Goal: Task Accomplishment & Management: Complete application form

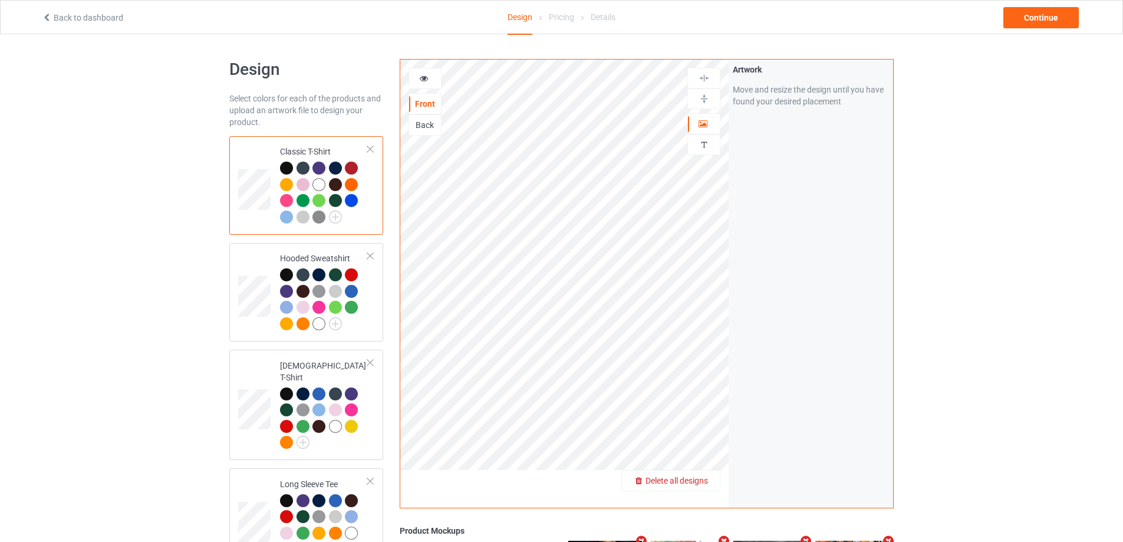
click at [702, 482] on span "Delete all designs" at bounding box center [676, 480] width 62 height 9
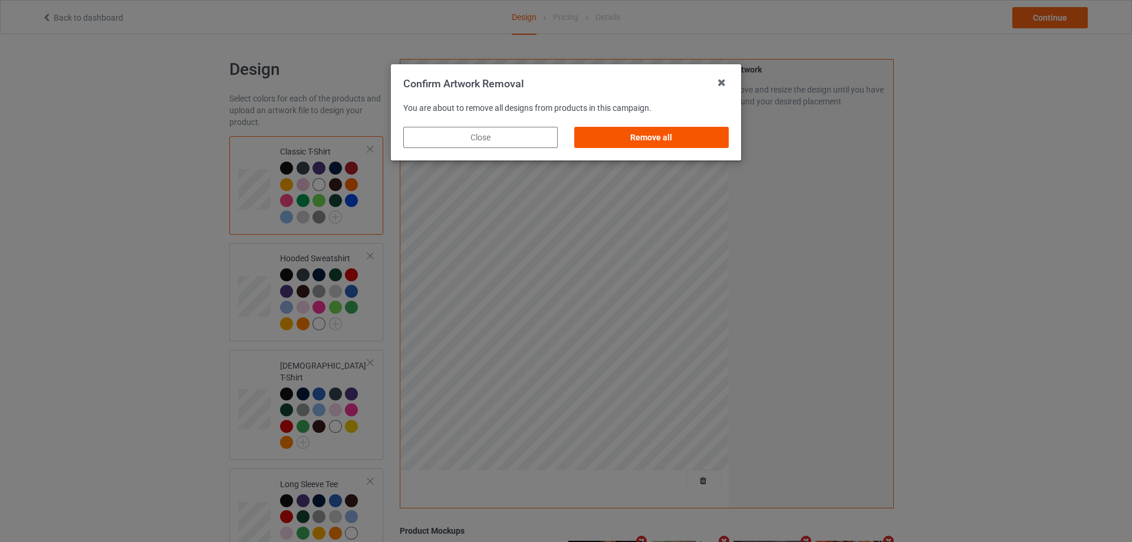
click at [676, 142] on div "Remove all" at bounding box center [651, 137] width 154 height 21
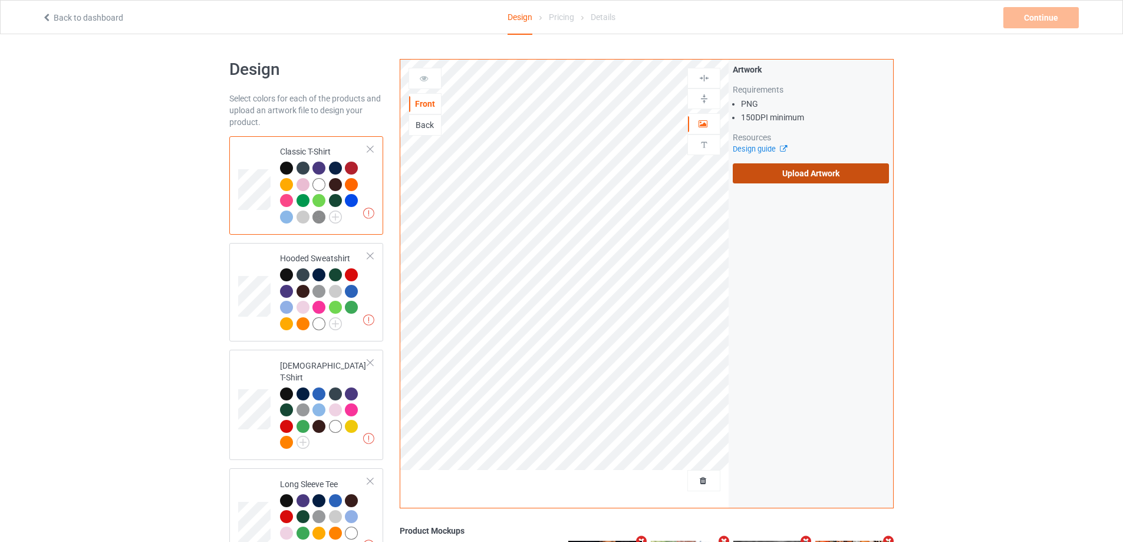
click at [805, 175] on label "Upload Artwork" at bounding box center [811, 173] width 156 height 20
click at [0, 0] on input "Upload Artwork" at bounding box center [0, 0] width 0 height 0
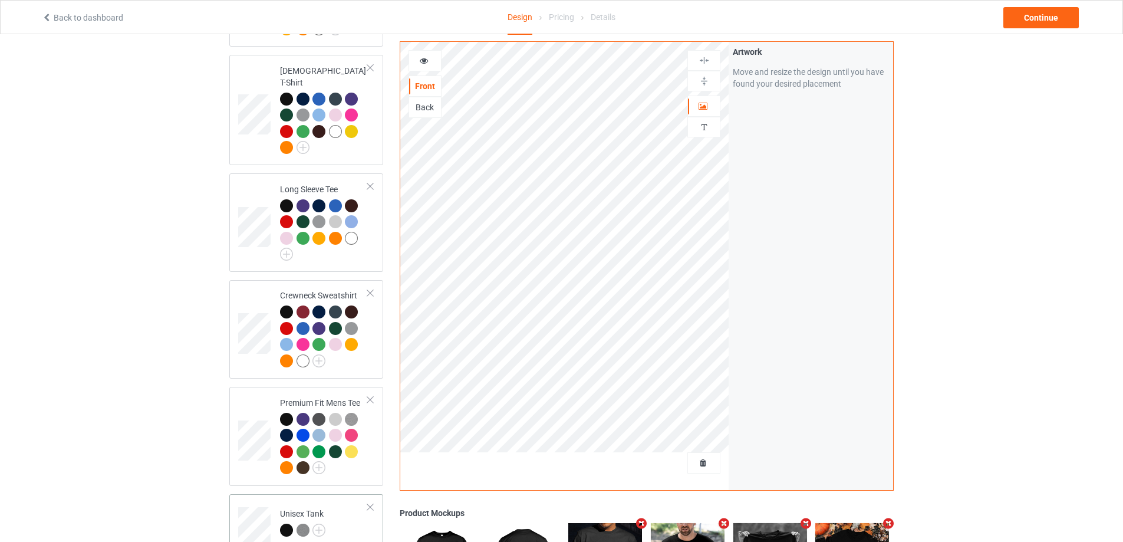
scroll to position [589, 0]
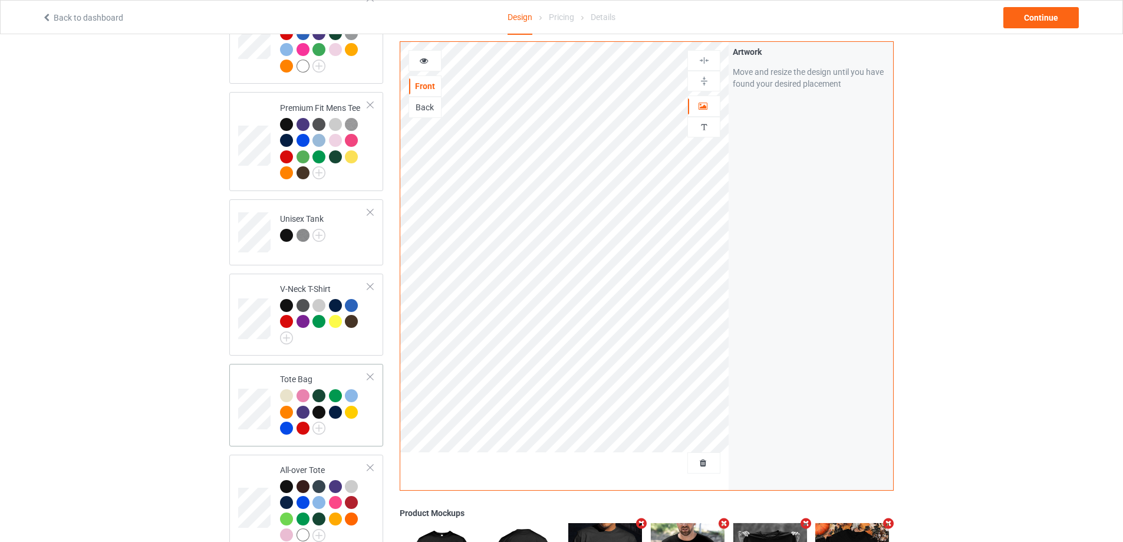
click at [364, 421] on div at bounding box center [324, 413] width 88 height 49
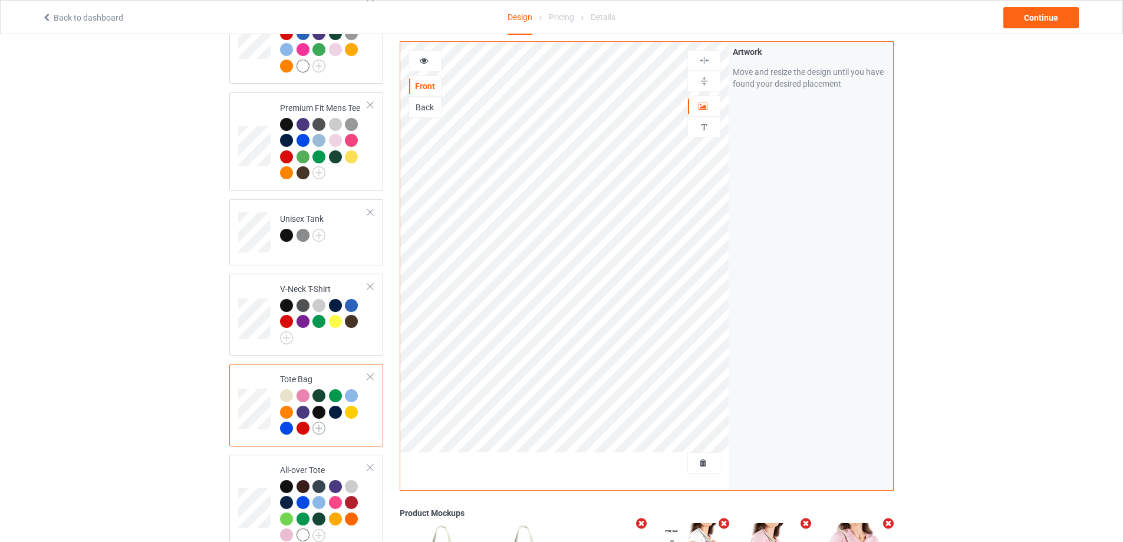
click at [321, 421] on img at bounding box center [318, 427] width 13 height 13
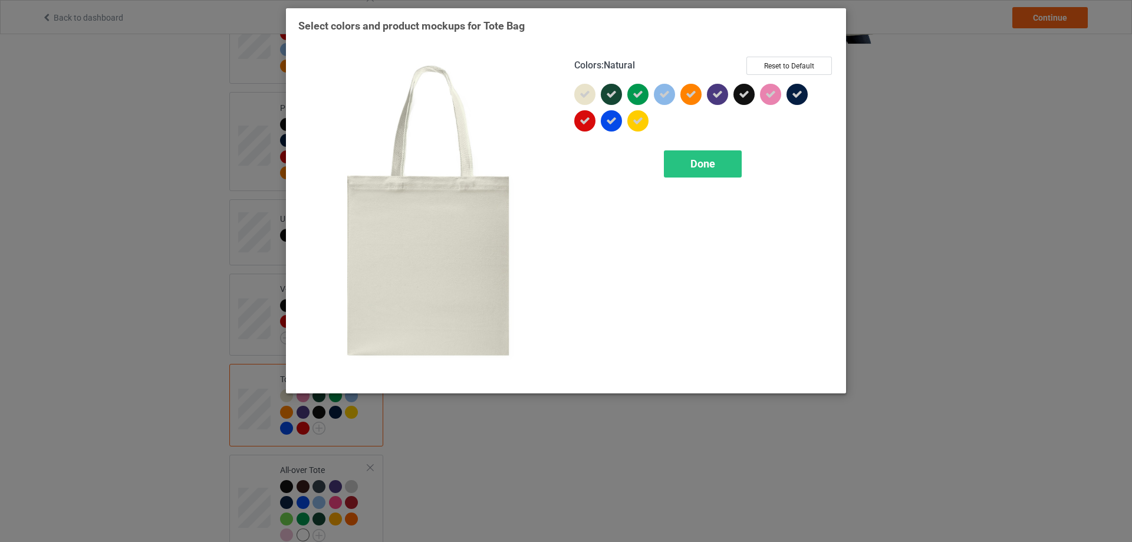
click at [587, 97] on icon at bounding box center [584, 94] width 11 height 11
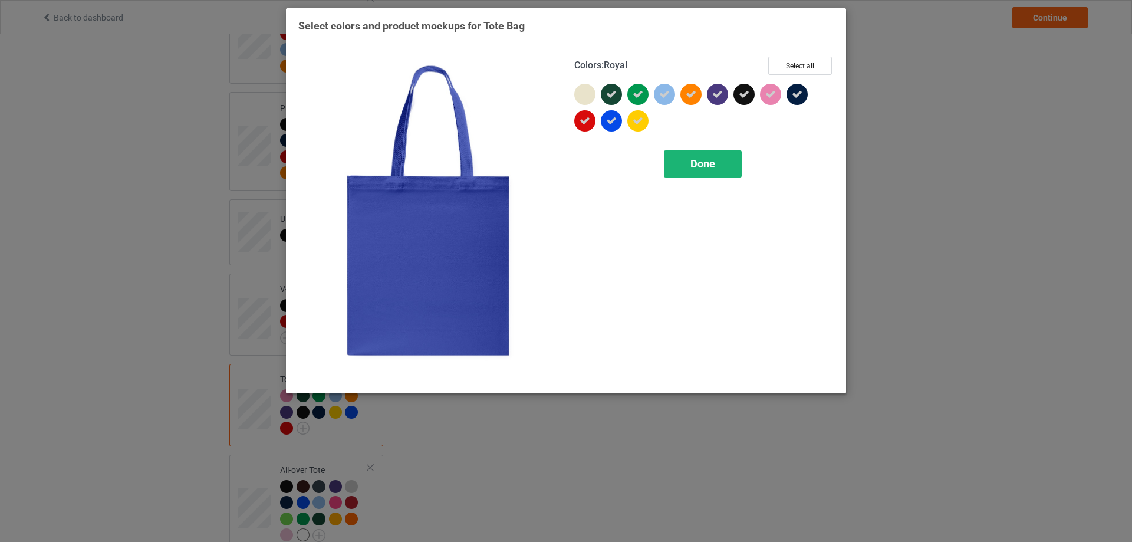
click at [690, 159] on span "Done" at bounding box center [702, 163] width 25 height 12
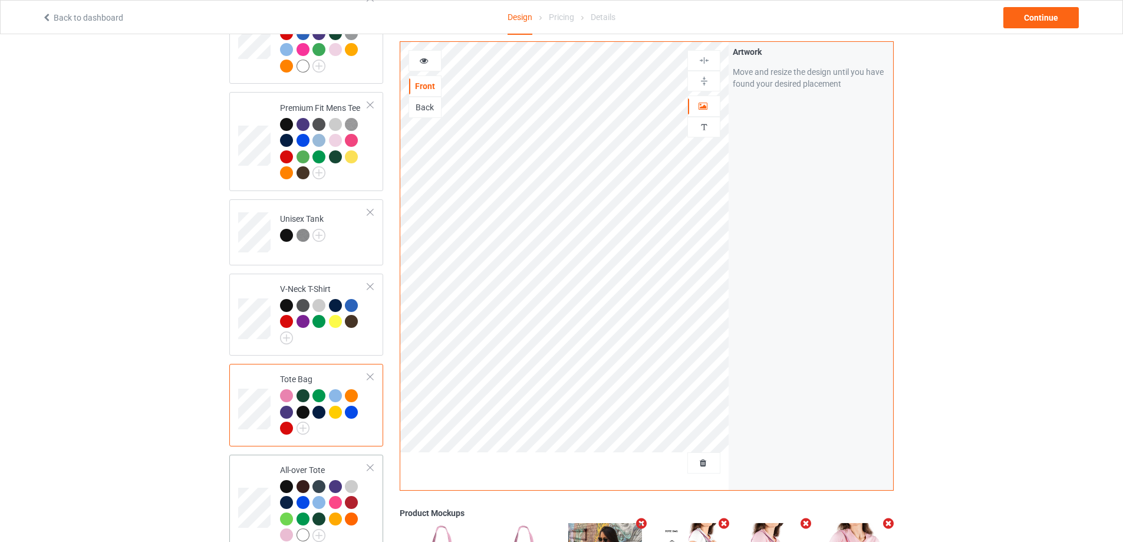
scroll to position [707, 0]
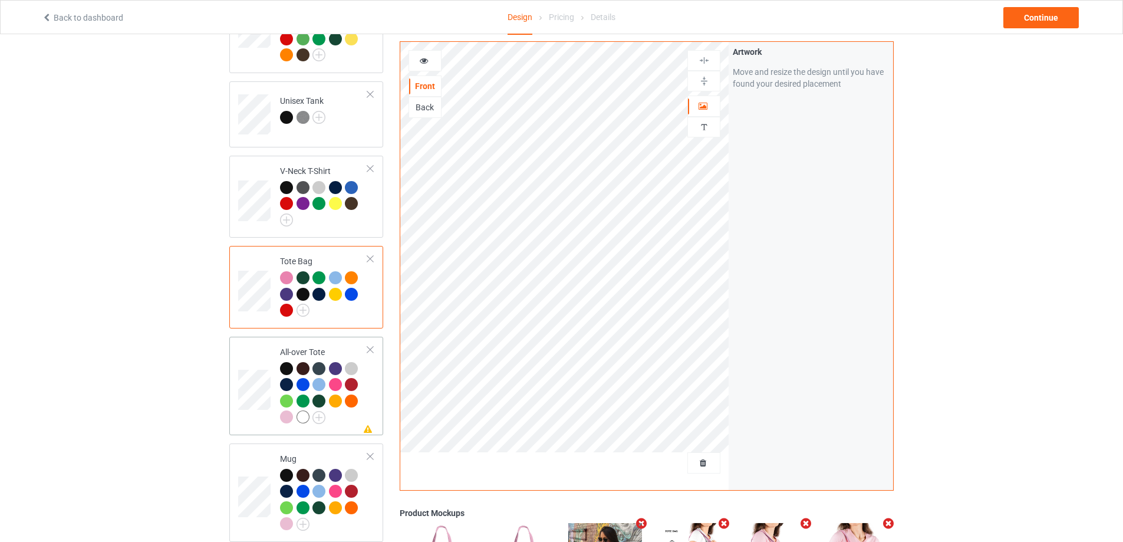
click at [344, 427] on div "Missing artwork on 1 side(s) All-over Tote" at bounding box center [306, 386] width 154 height 98
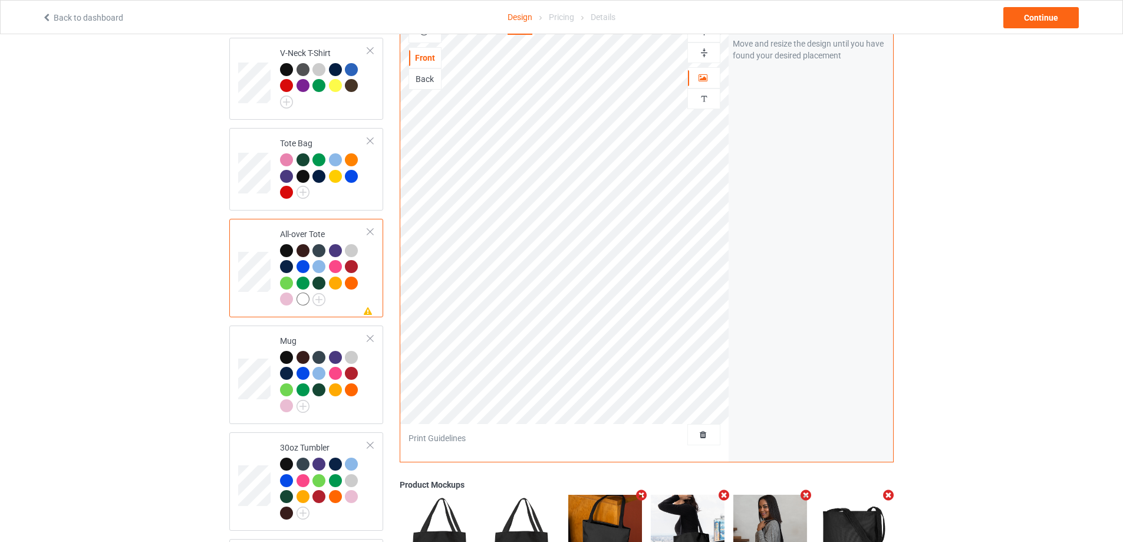
scroll to position [884, 0]
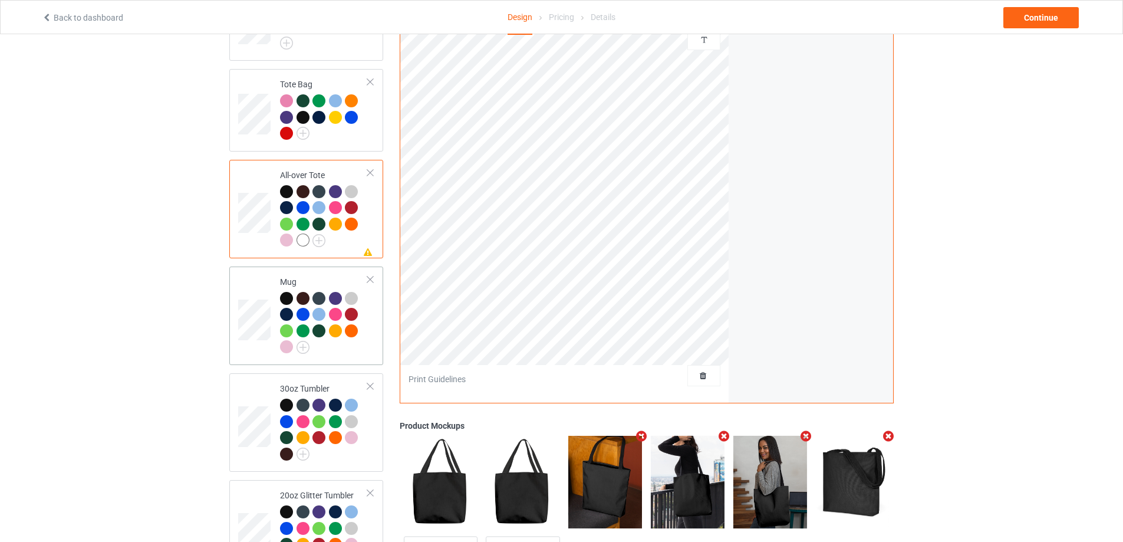
click at [359, 354] on td "Mug" at bounding box center [323, 315] width 101 height 89
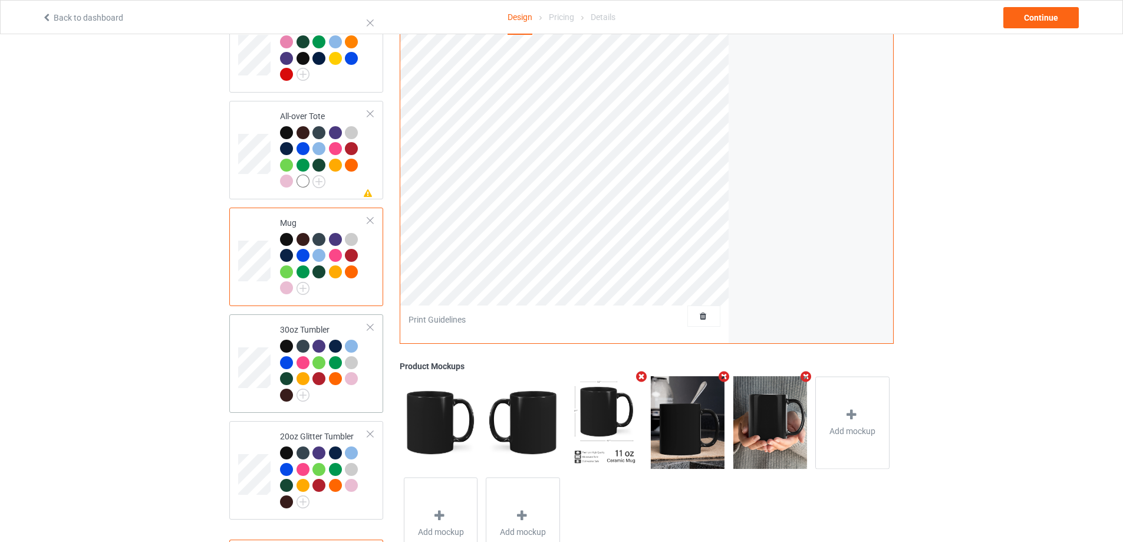
scroll to position [996, 0]
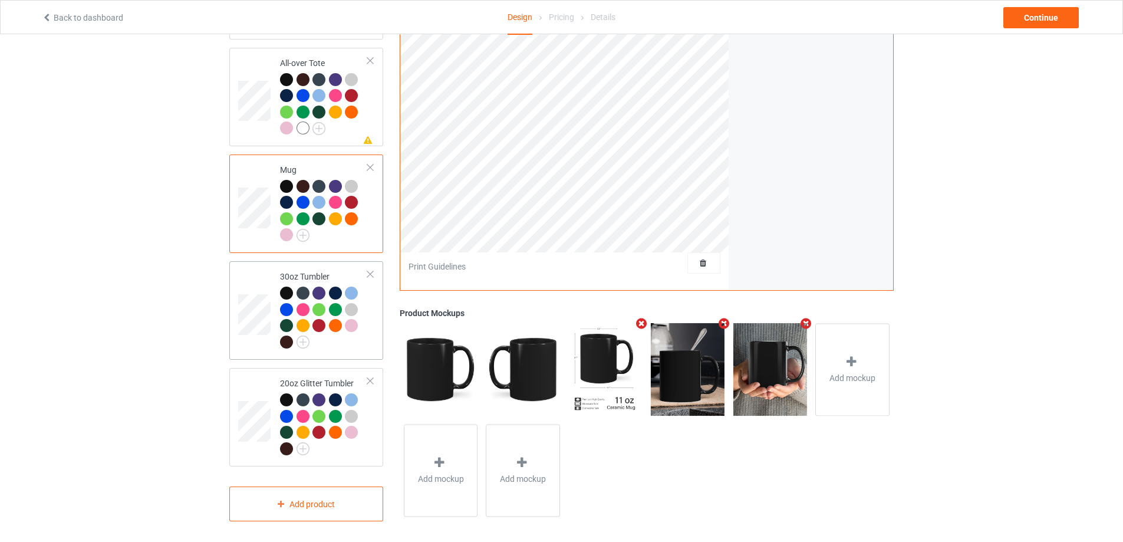
click at [358, 339] on div at bounding box center [324, 318] width 88 height 65
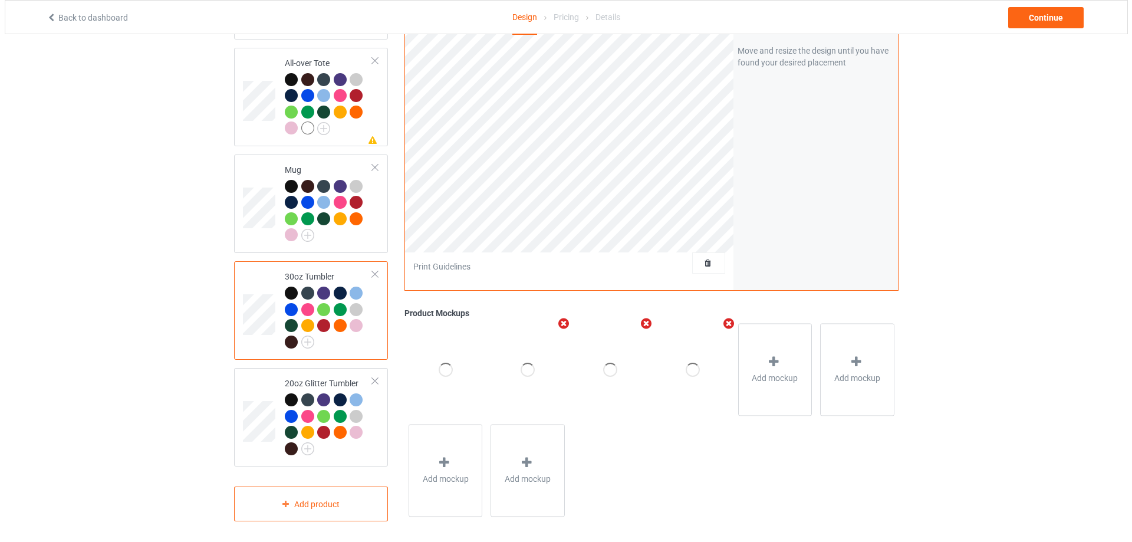
scroll to position [878, 0]
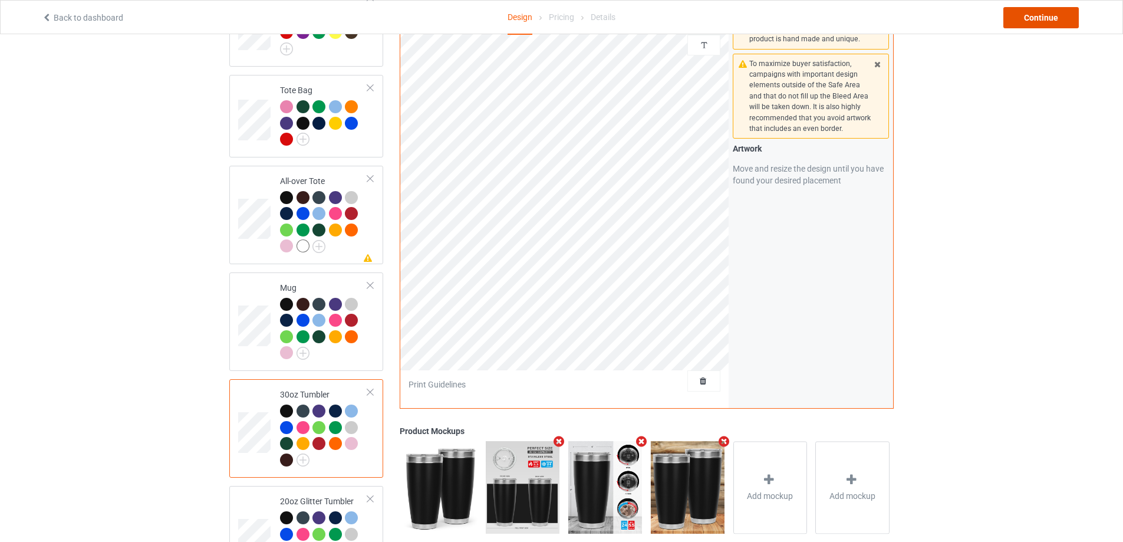
click at [1040, 19] on div "Continue" at bounding box center [1040, 17] width 75 height 21
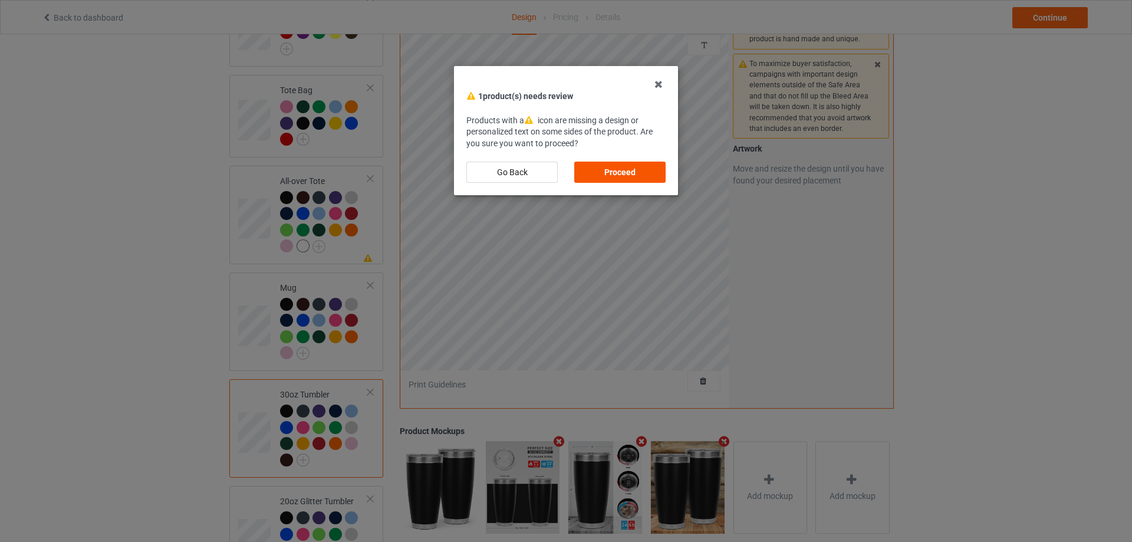
click at [606, 176] on div "Proceed" at bounding box center [619, 171] width 91 height 21
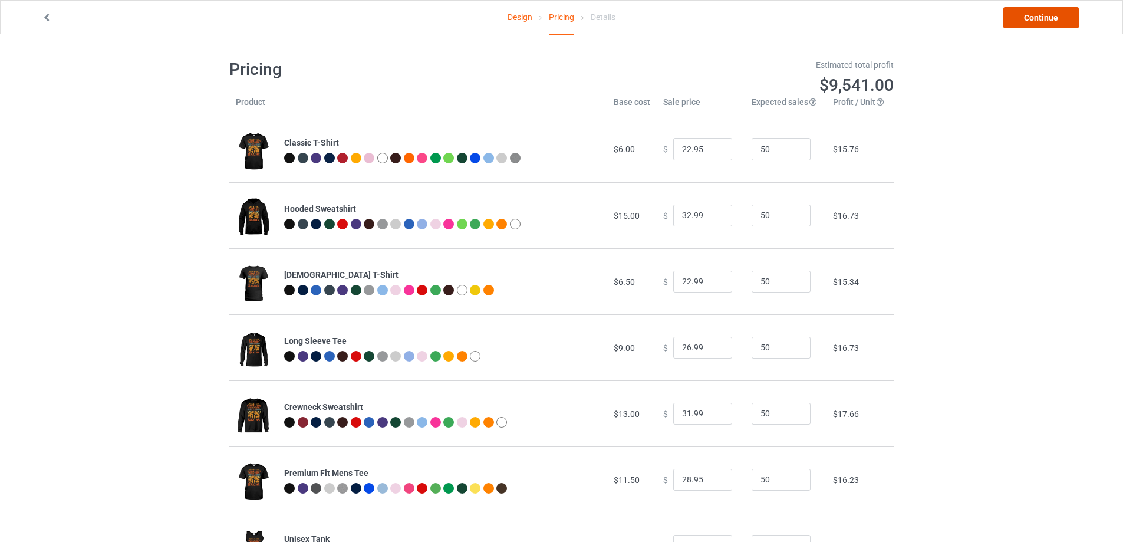
click at [1038, 24] on link "Continue" at bounding box center [1040, 17] width 75 height 21
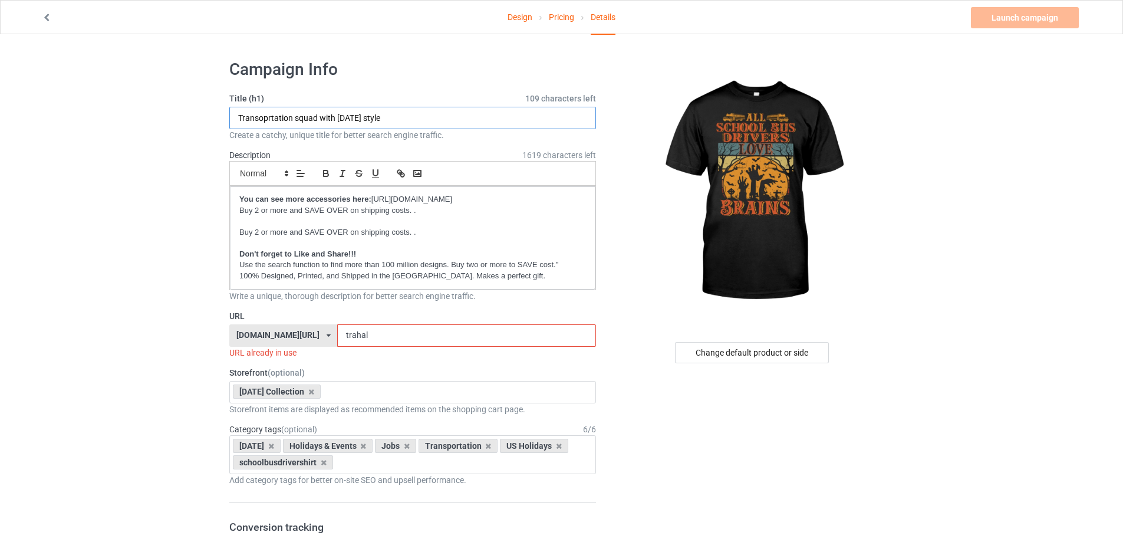
click at [314, 119] on input "Transoprtation squad with [DATE] style" at bounding box center [412, 118] width 367 height 22
type input "All school bus drivers love brains"
click at [368, 342] on input "trahal" at bounding box center [466, 335] width 258 height 22
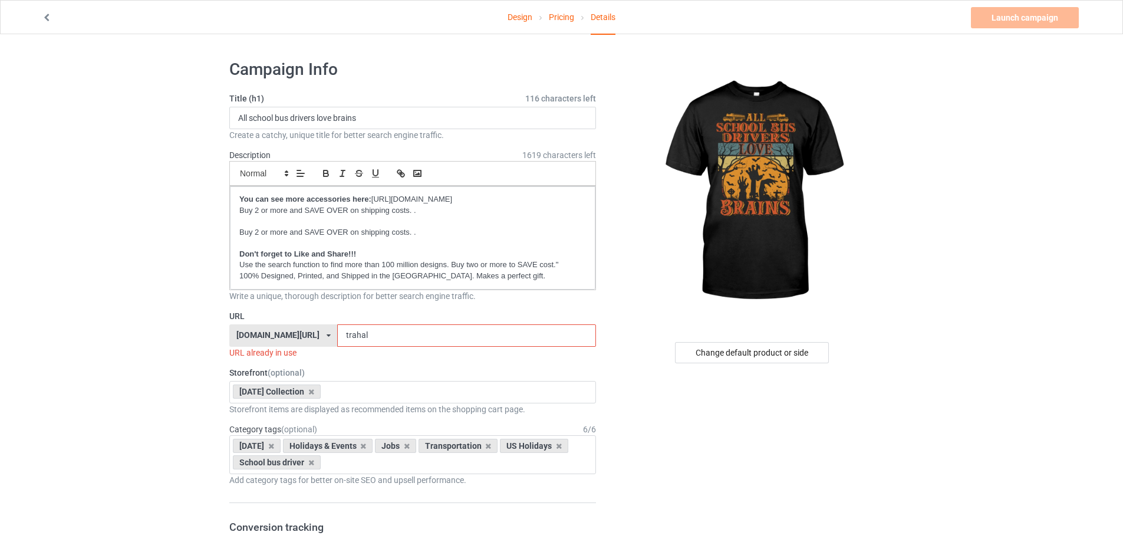
click at [368, 342] on input "trahal" at bounding box center [466, 335] width 258 height 22
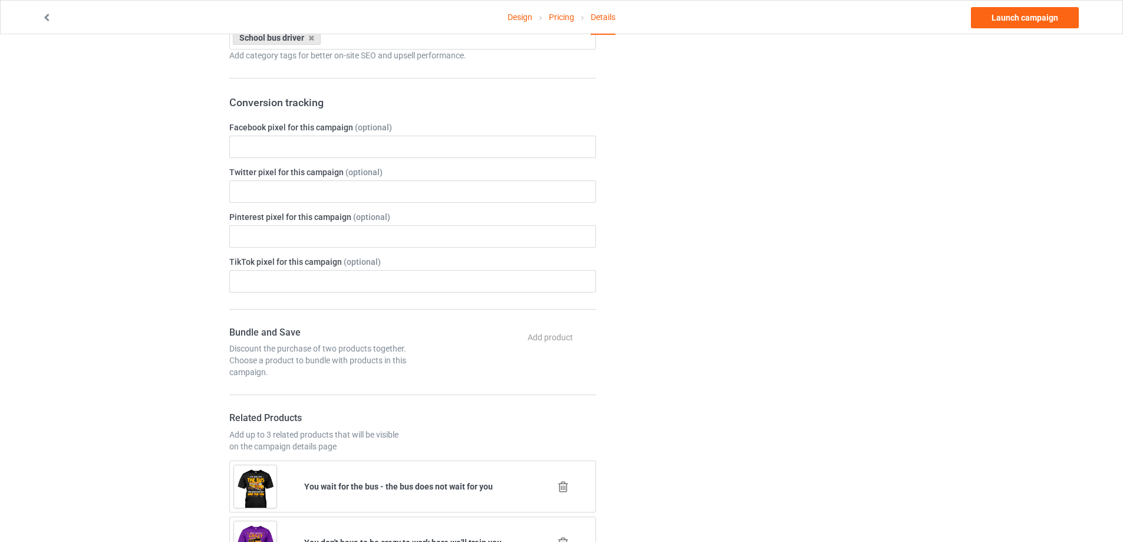
scroll to position [766, 0]
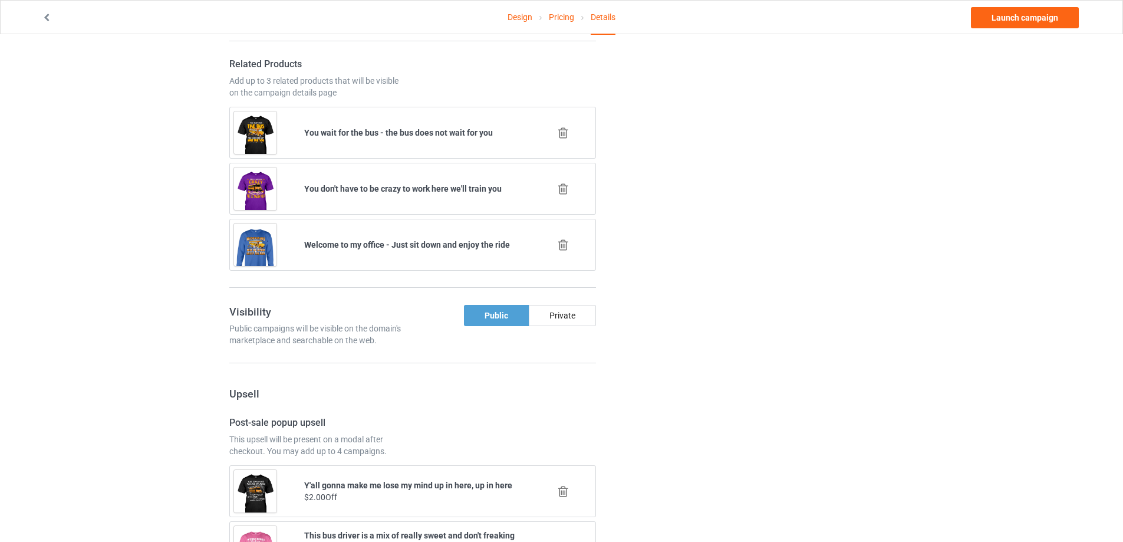
type input "sbdbra"
click at [568, 245] on icon at bounding box center [563, 245] width 15 height 12
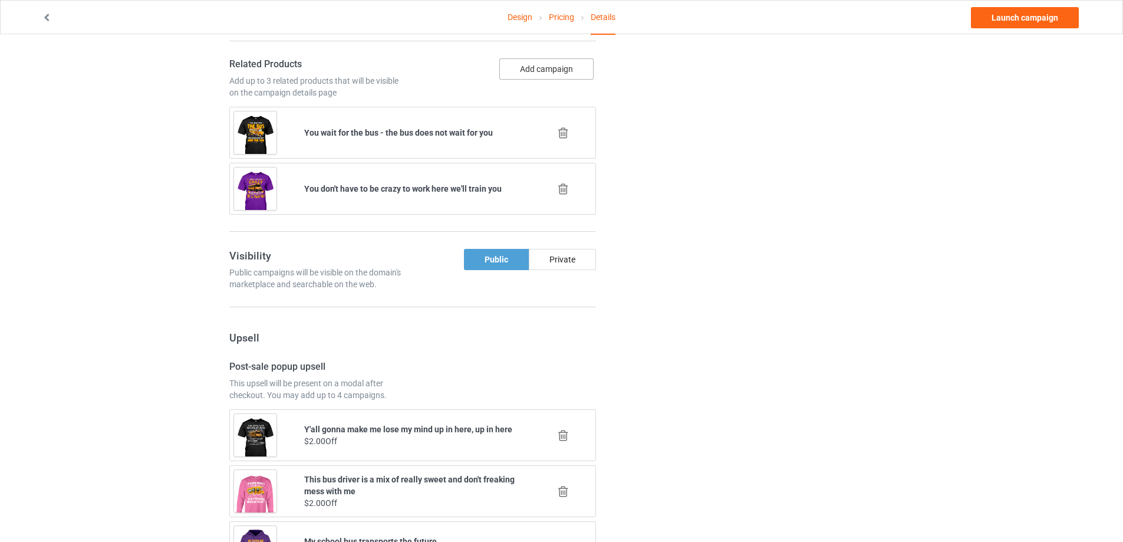
click at [568, 67] on button "Add campaign" at bounding box center [546, 68] width 94 height 21
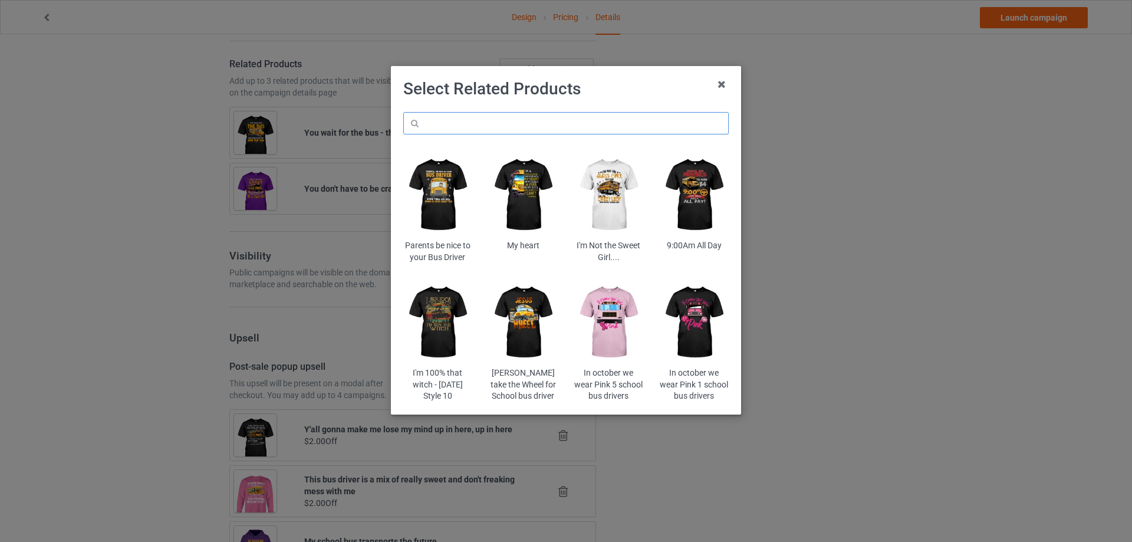
click at [546, 123] on input "text" at bounding box center [565, 123] width 325 height 22
paste input "trahal"
type input "trahal"
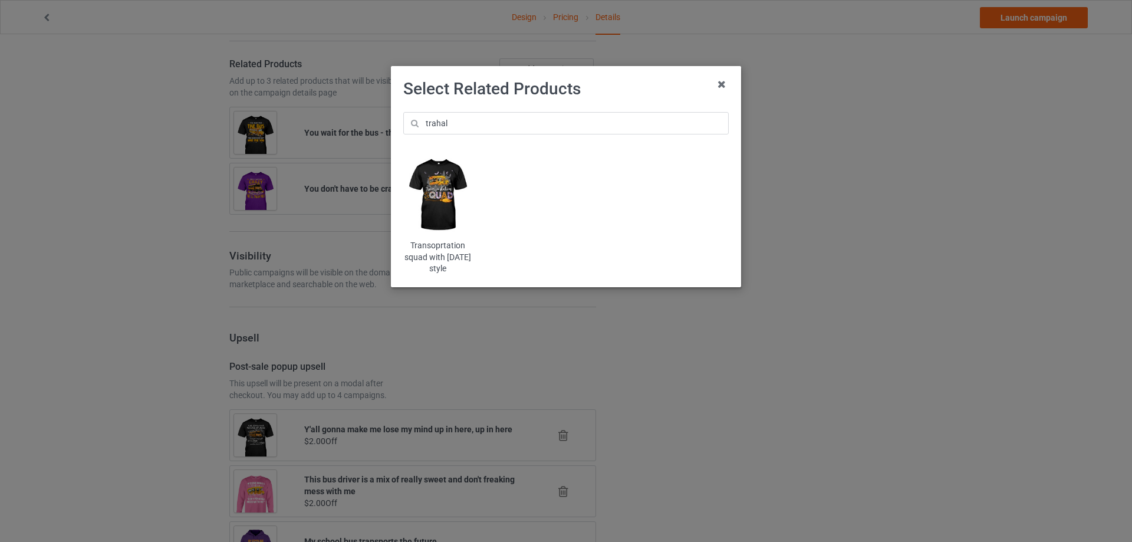
click at [442, 193] on img at bounding box center [437, 195] width 69 height 86
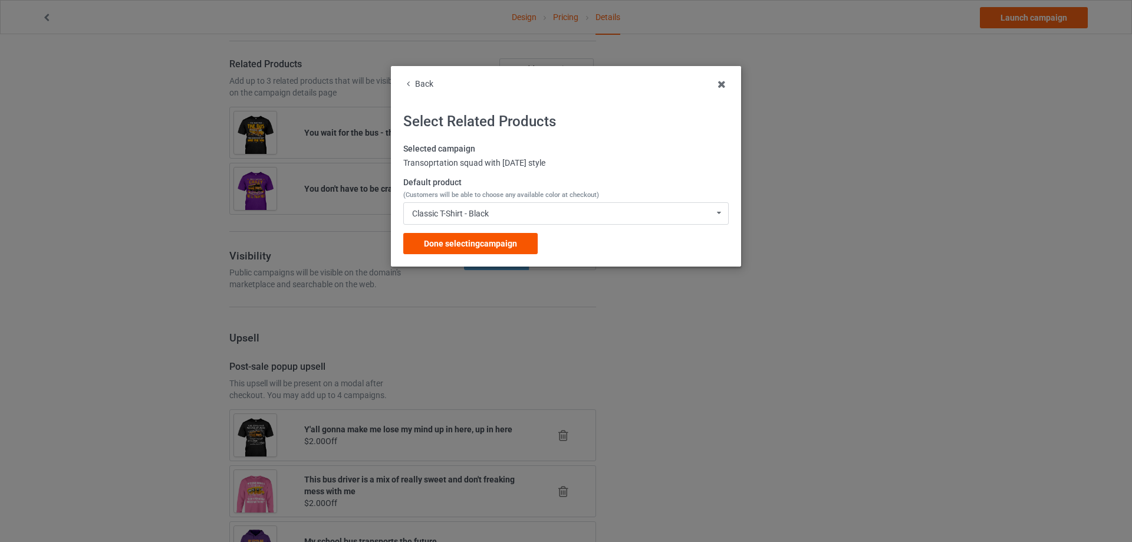
click at [480, 242] on span "Done selecting campaign" at bounding box center [470, 243] width 93 height 9
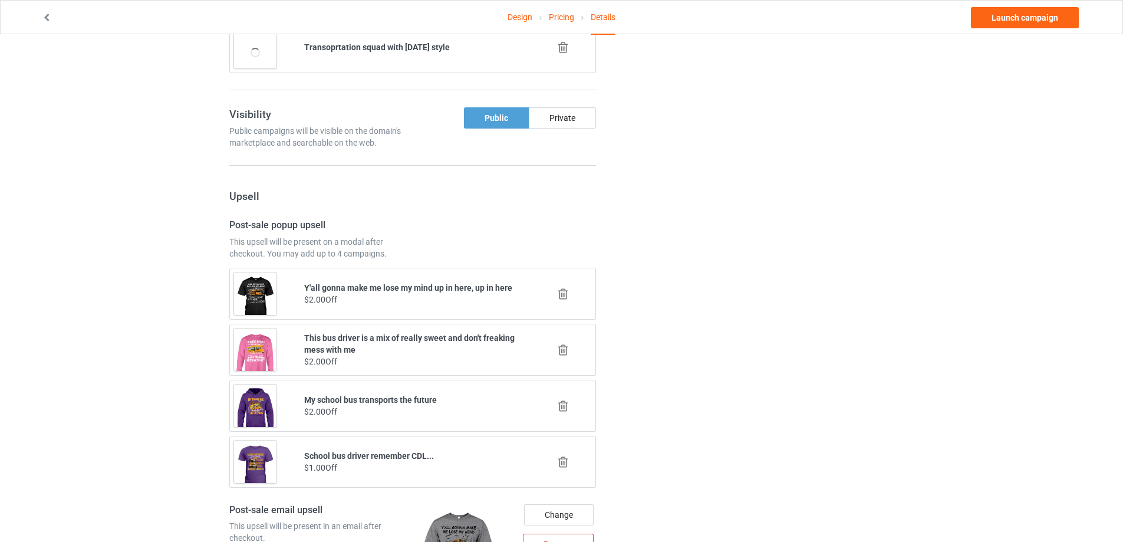
scroll to position [1023, 0]
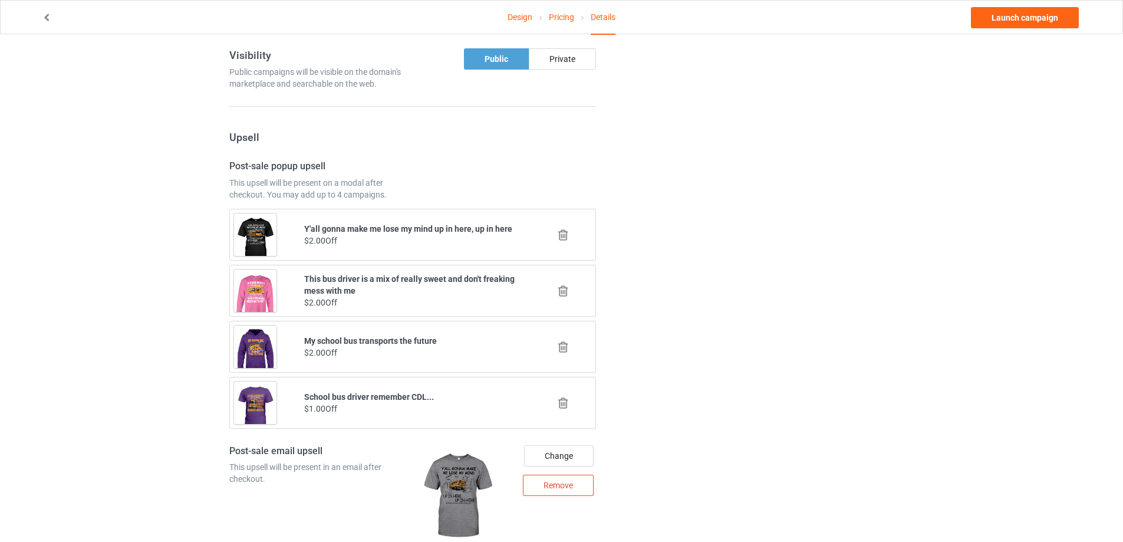
click at [562, 346] on icon at bounding box center [563, 347] width 15 height 12
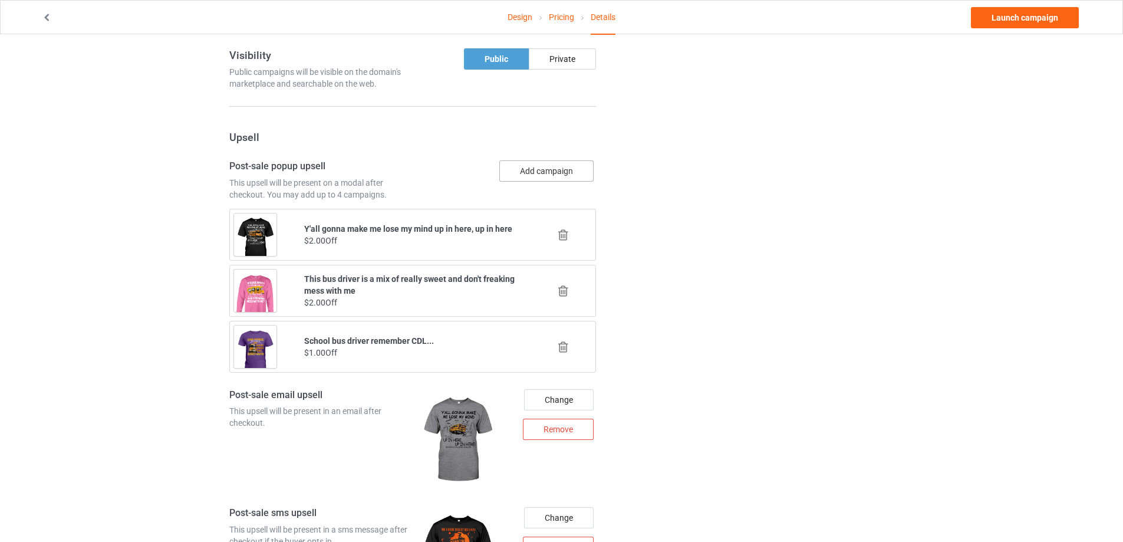
click at [578, 169] on button "Add campaign" at bounding box center [546, 170] width 94 height 21
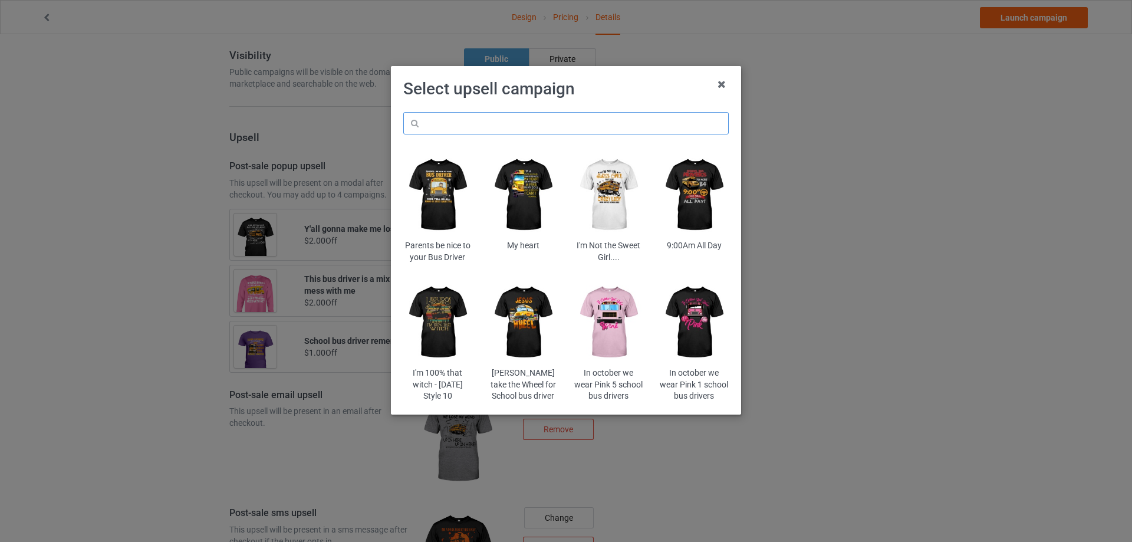
click at [539, 125] on input "text" at bounding box center [565, 123] width 325 height 22
paste input "/[PERSON_NAME]"
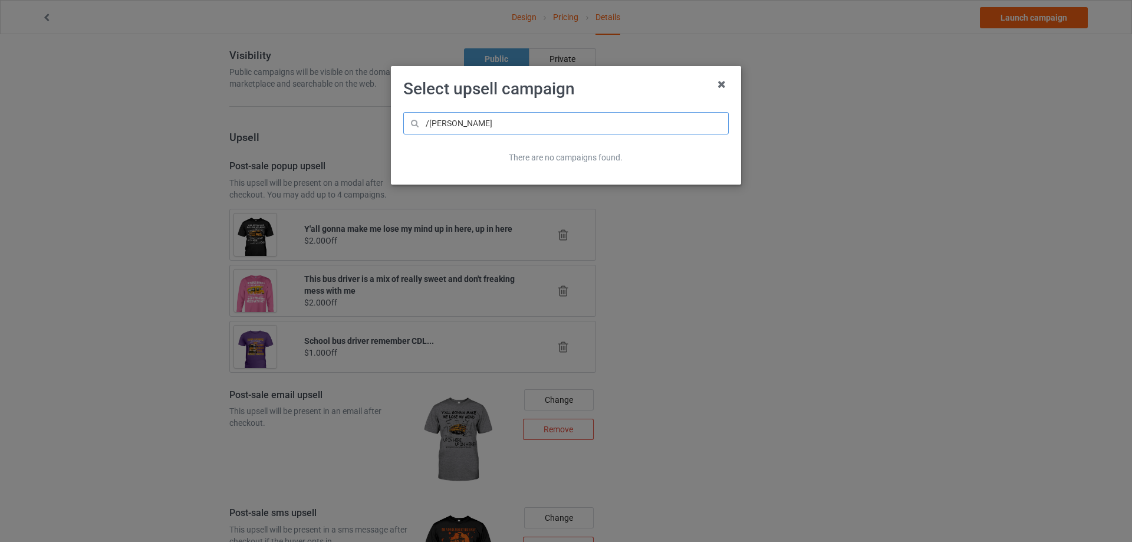
click at [427, 121] on input "/[PERSON_NAME]" at bounding box center [565, 123] width 325 height 22
type input "[PERSON_NAME]"
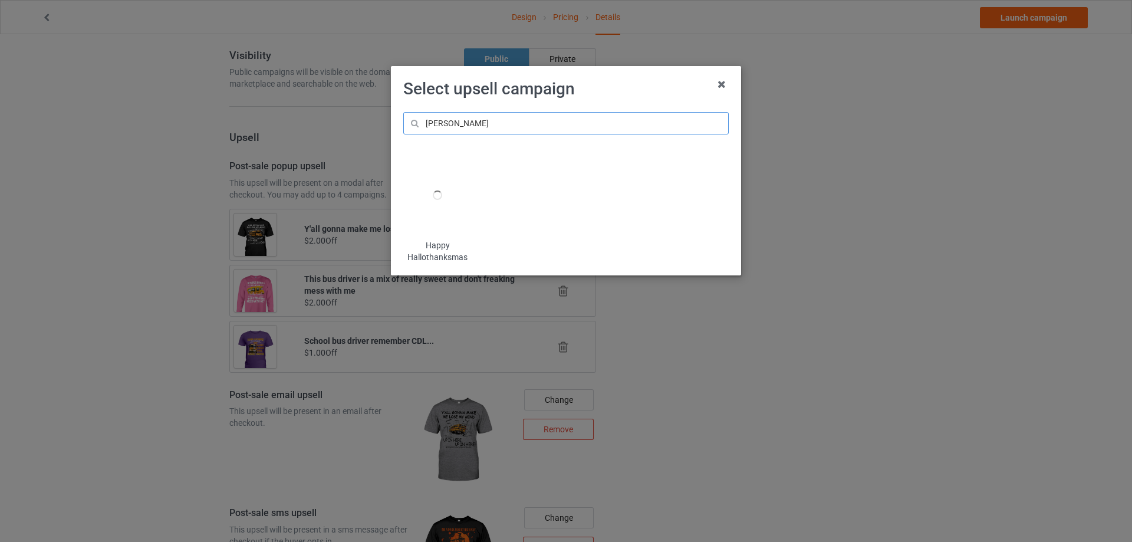
click at [490, 120] on input "[PERSON_NAME]" at bounding box center [565, 123] width 325 height 22
click at [447, 183] on img at bounding box center [437, 195] width 69 height 86
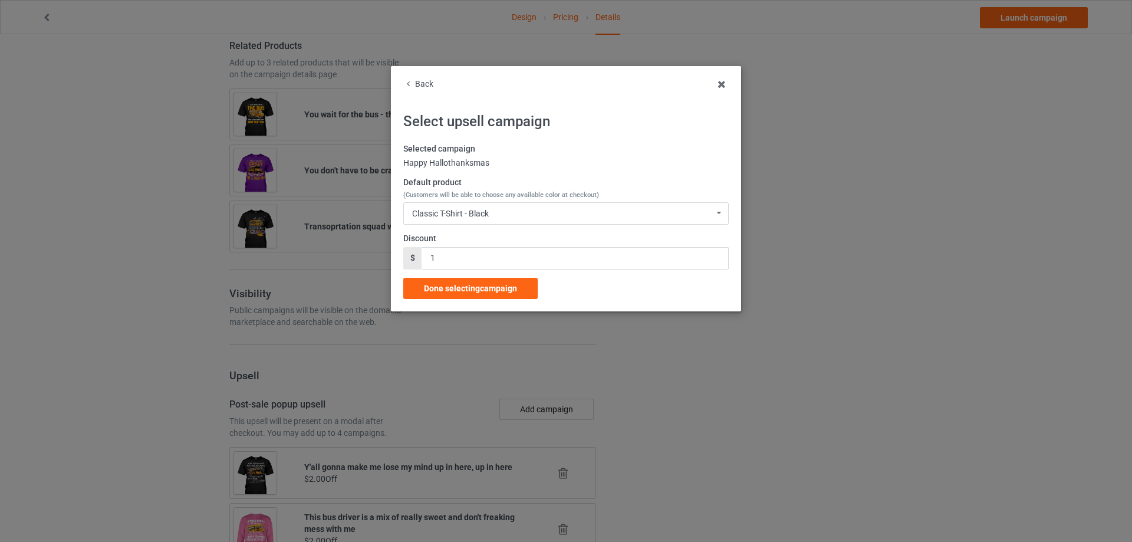
scroll to position [1023, 0]
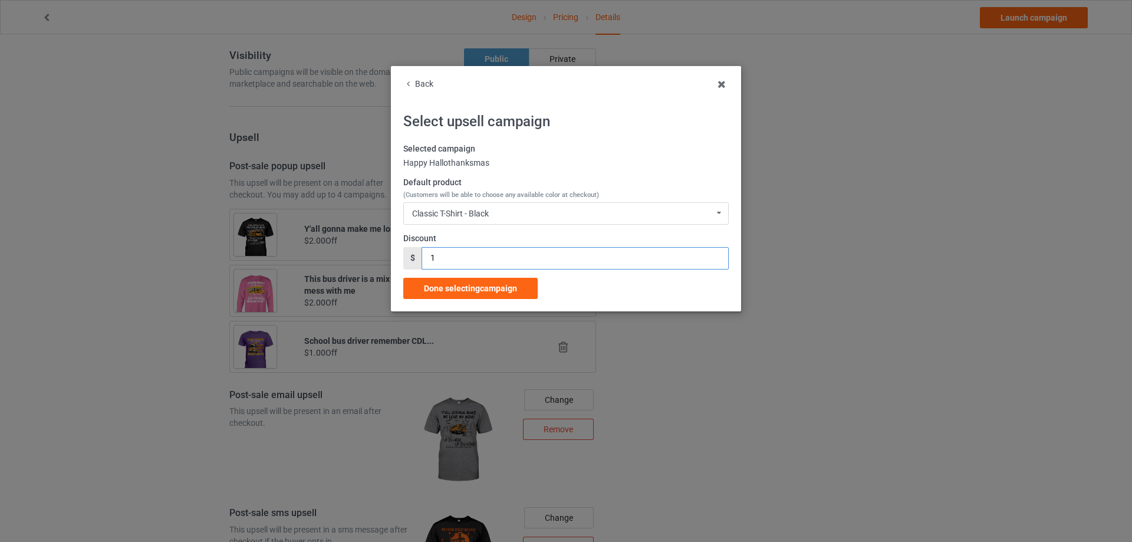
drag, startPoint x: 439, startPoint y: 255, endPoint x: 436, endPoint y: 274, distance: 19.1
click at [419, 258] on div "$ 1" at bounding box center [565, 258] width 325 height 22
type input "2"
click at [449, 283] on span "Done selecting campaign" at bounding box center [470, 287] width 93 height 9
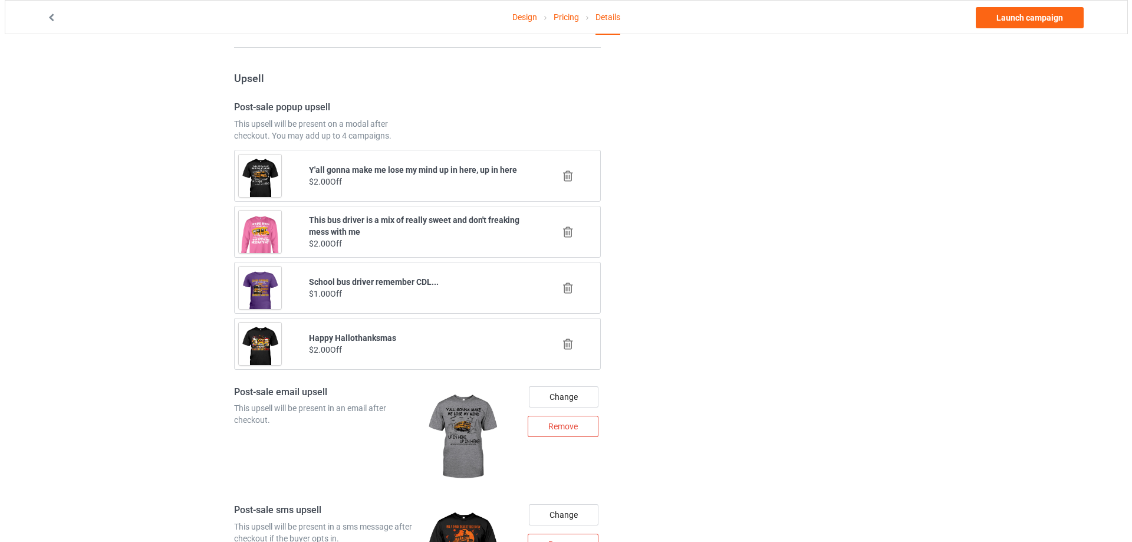
scroll to position [1376, 0]
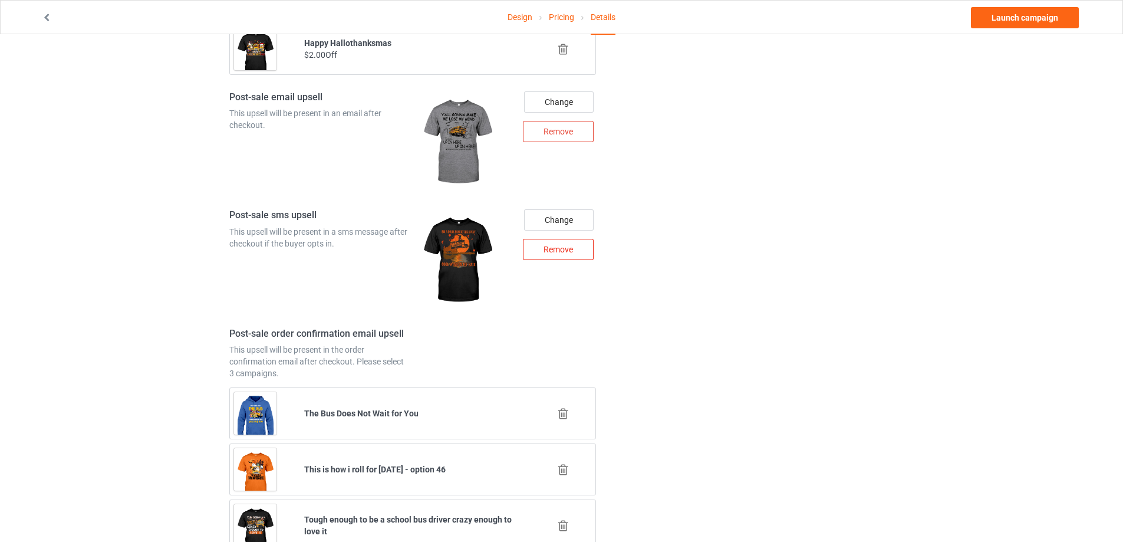
click at [555, 252] on div "Remove" at bounding box center [558, 249] width 71 height 21
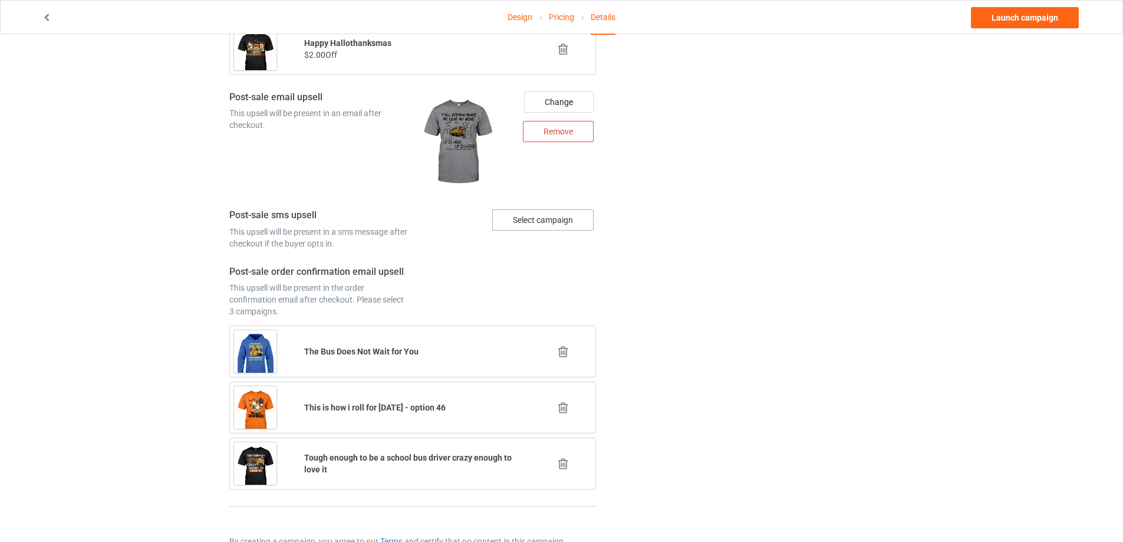
click at [563, 225] on div "Select campaign" at bounding box center [542, 219] width 101 height 21
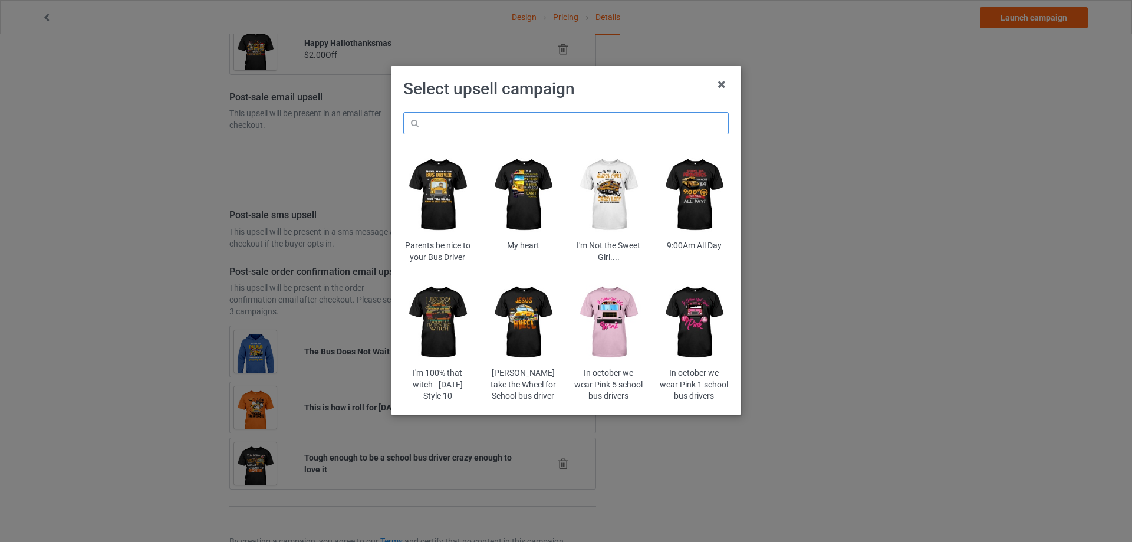
click at [530, 126] on input "text" at bounding box center [565, 123] width 325 height 22
paste input "nicoffsb"
type input "nicoffsb"
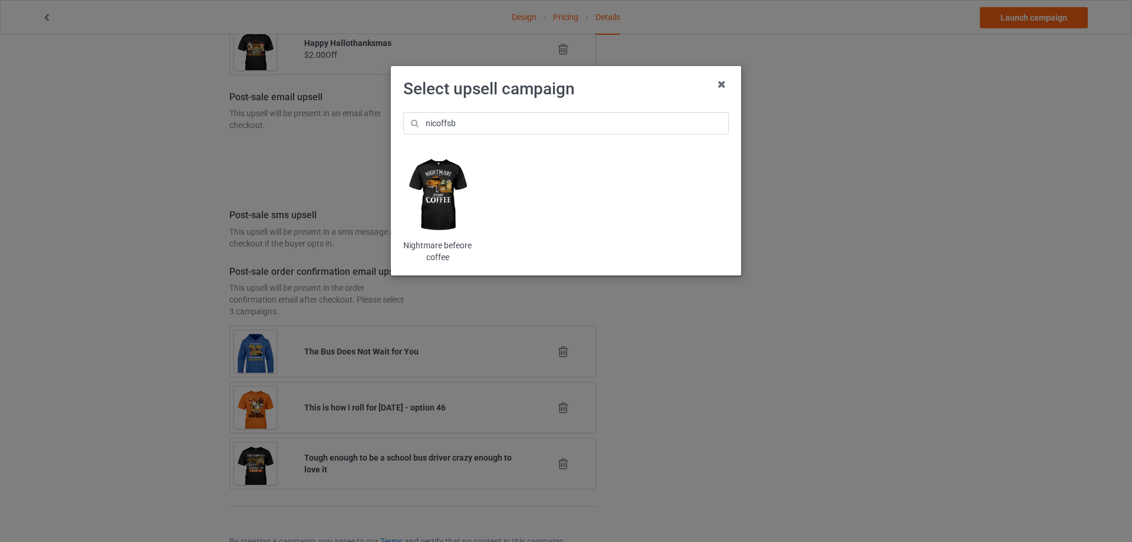
click at [423, 168] on img at bounding box center [437, 195] width 69 height 86
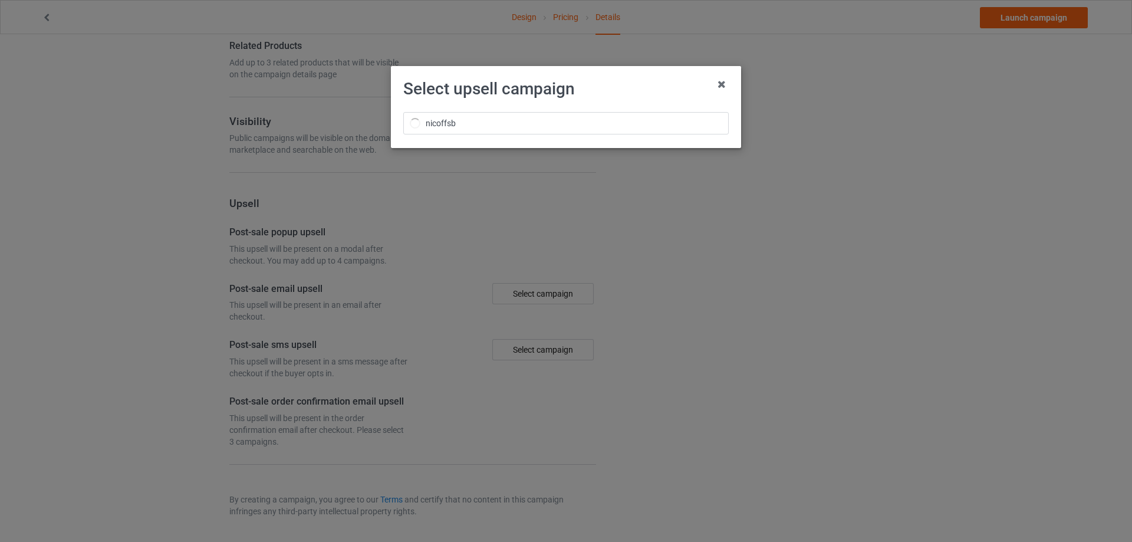
scroll to position [784, 0]
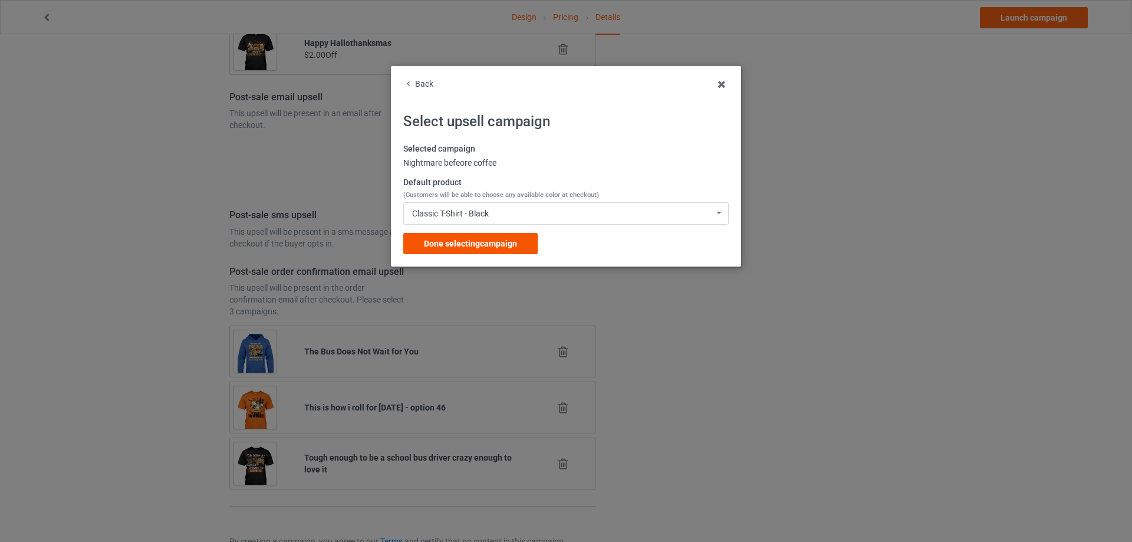
click at [459, 245] on span "Done selecting campaign" at bounding box center [470, 243] width 93 height 9
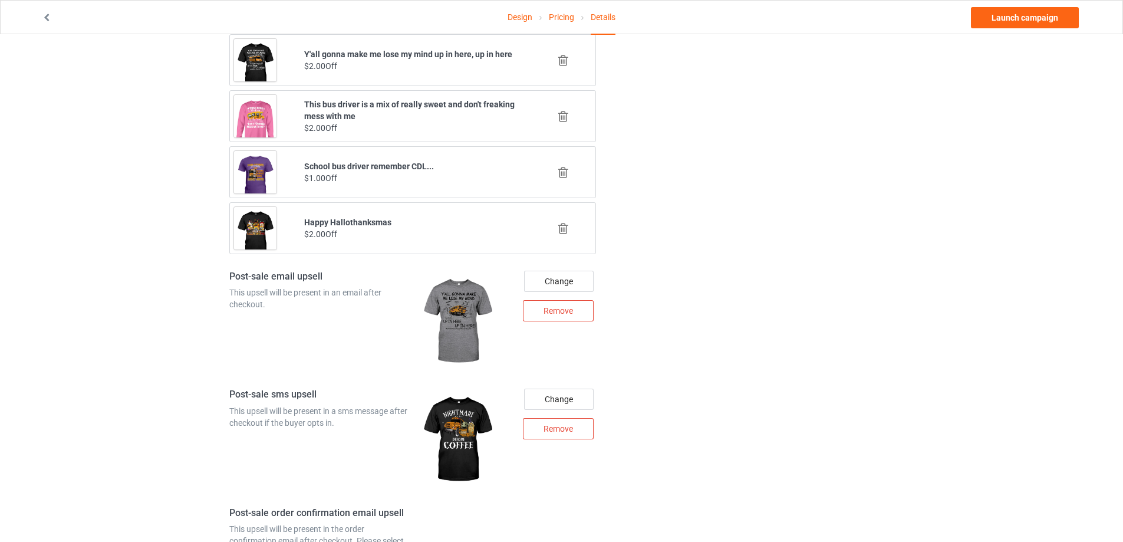
scroll to position [1480, 0]
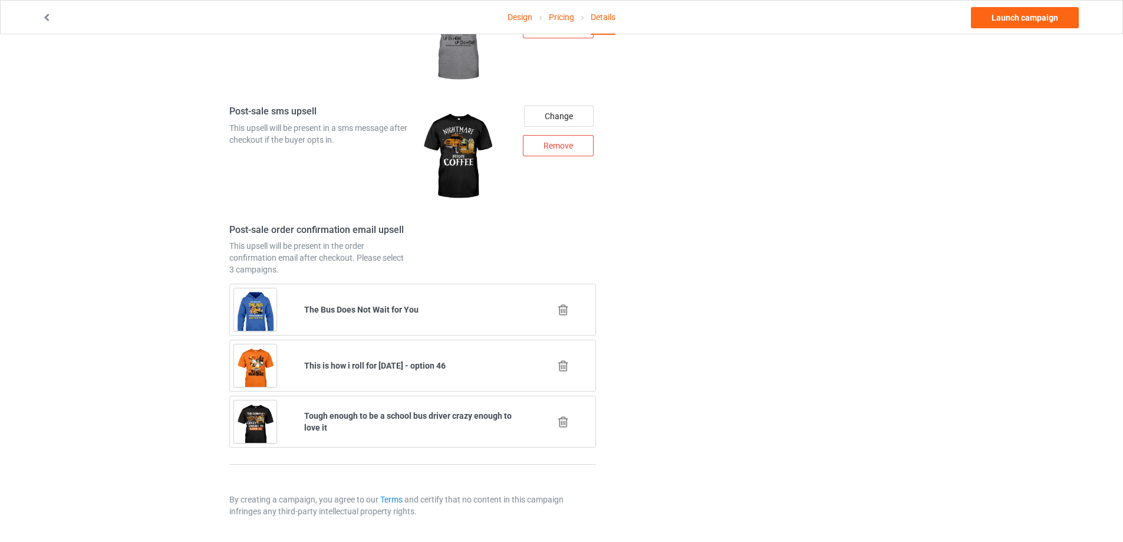
click at [563, 421] on icon at bounding box center [563, 422] width 15 height 12
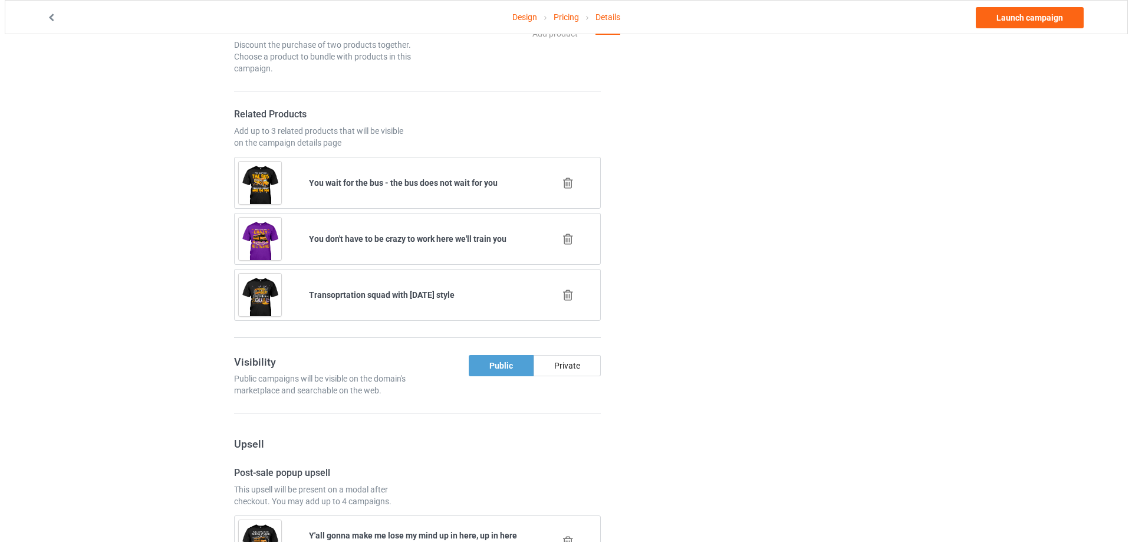
scroll to position [1424, 0]
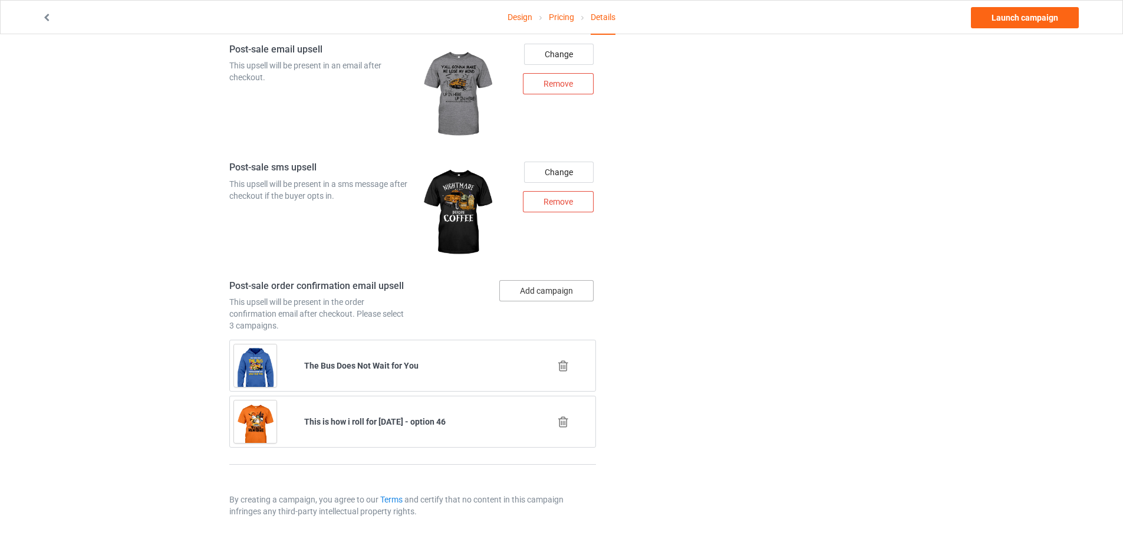
click at [561, 285] on button "Add campaign" at bounding box center [546, 290] width 94 height 21
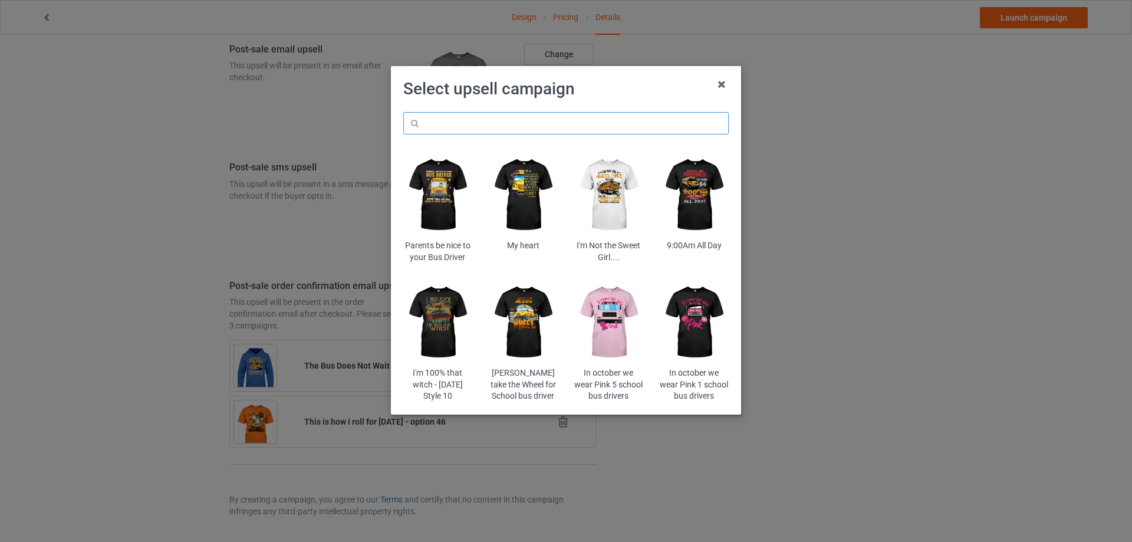
click at [570, 130] on input "text" at bounding box center [565, 123] width 325 height 22
type input "nut"
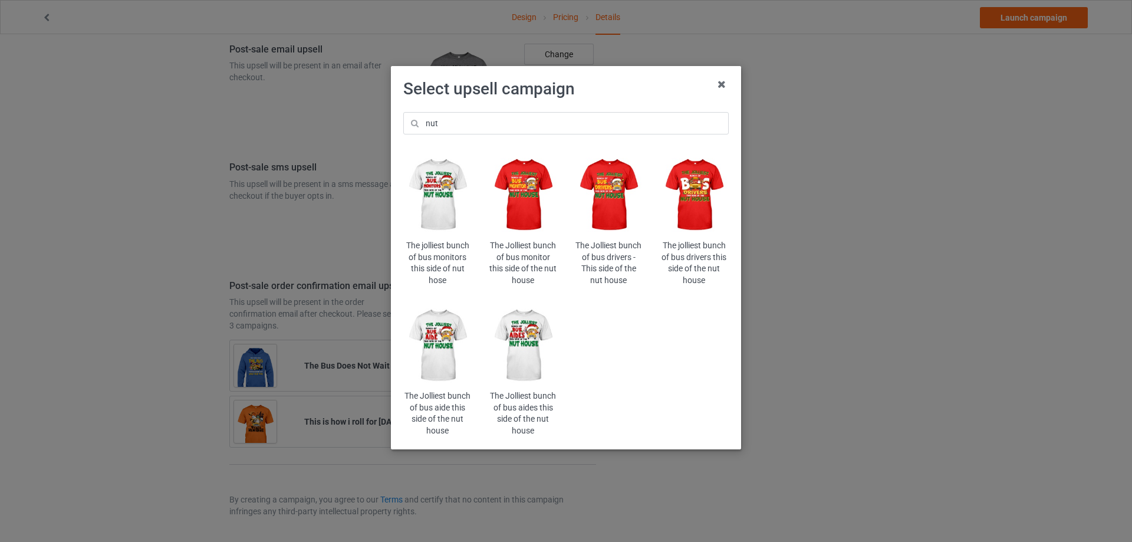
click at [695, 192] on img at bounding box center [694, 195] width 69 height 86
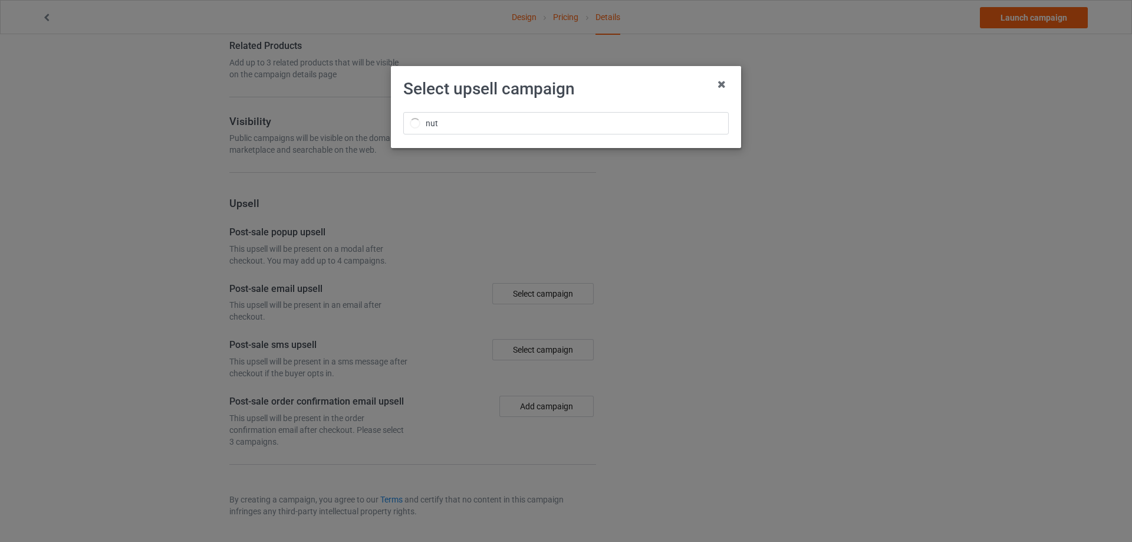
scroll to position [784, 0]
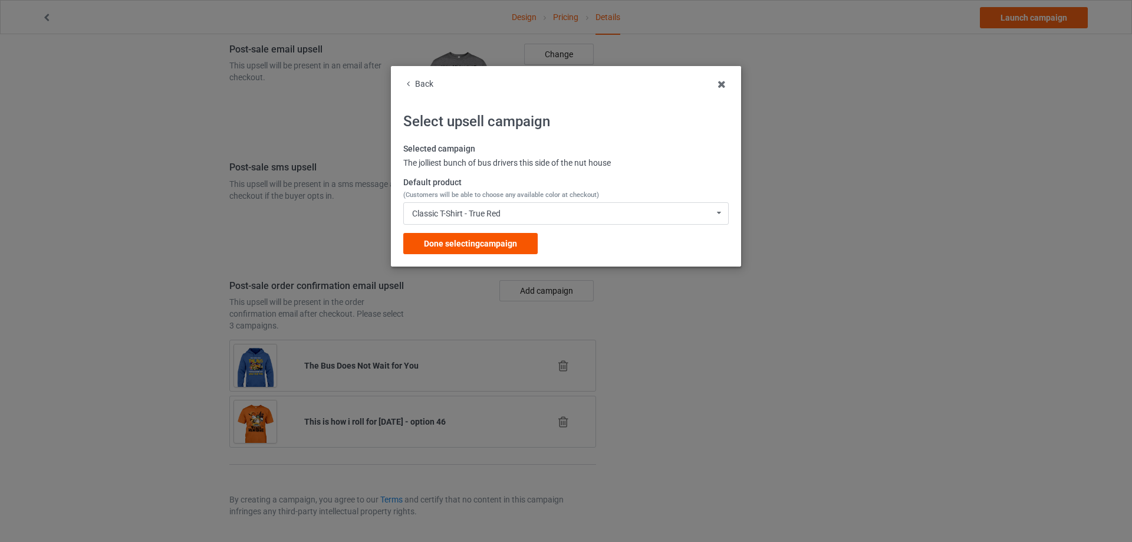
click at [460, 244] on span "Done selecting campaign" at bounding box center [470, 243] width 93 height 9
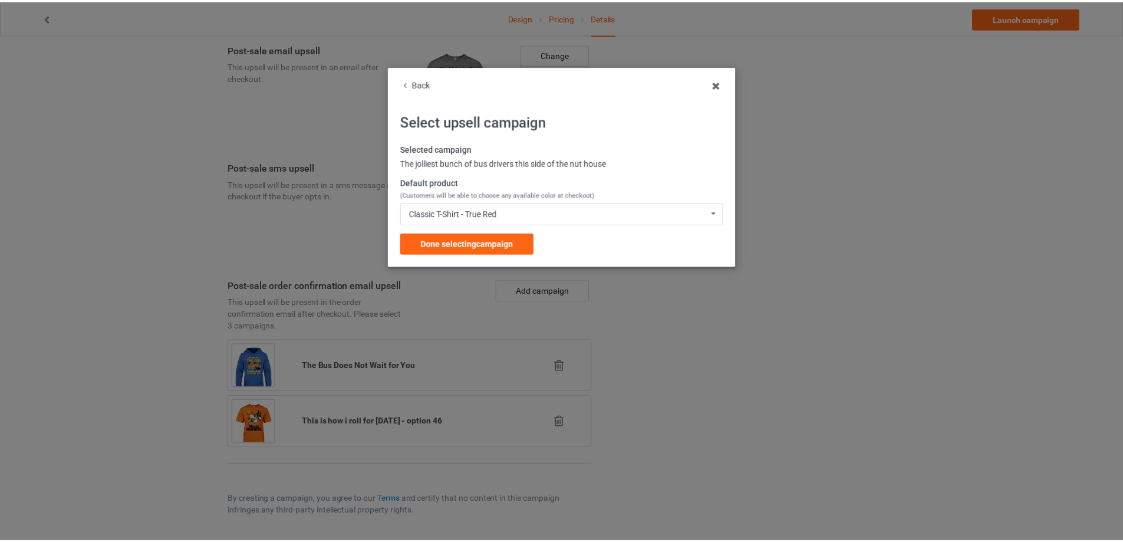
scroll to position [716, 0]
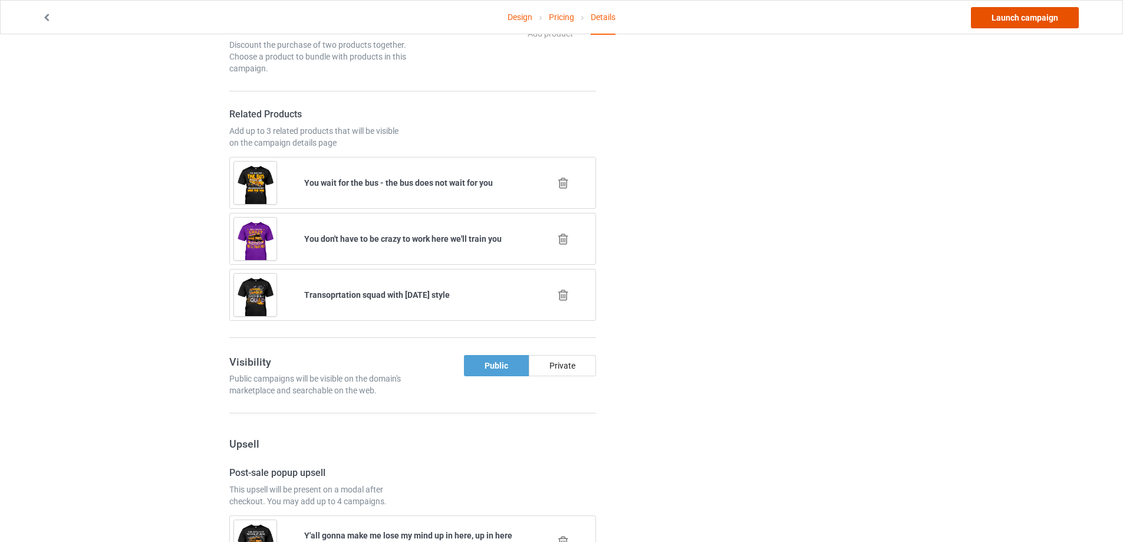
click at [1024, 19] on link "Launch campaign" at bounding box center [1025, 17] width 108 height 21
